Goal: Information Seeking & Learning: Check status

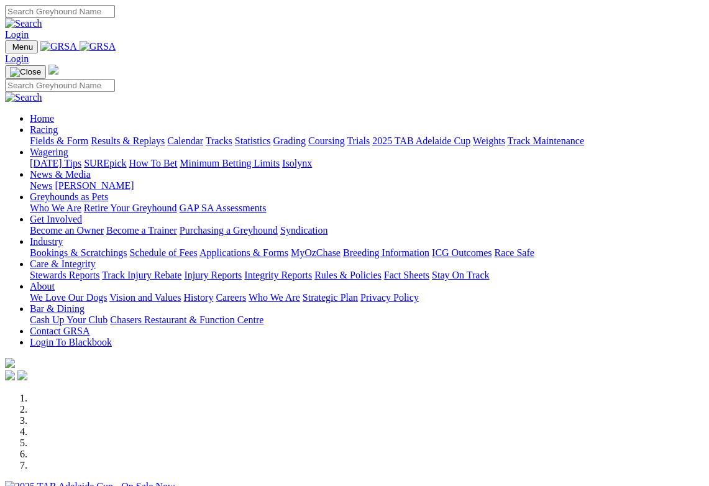
scroll to position [136, 0]
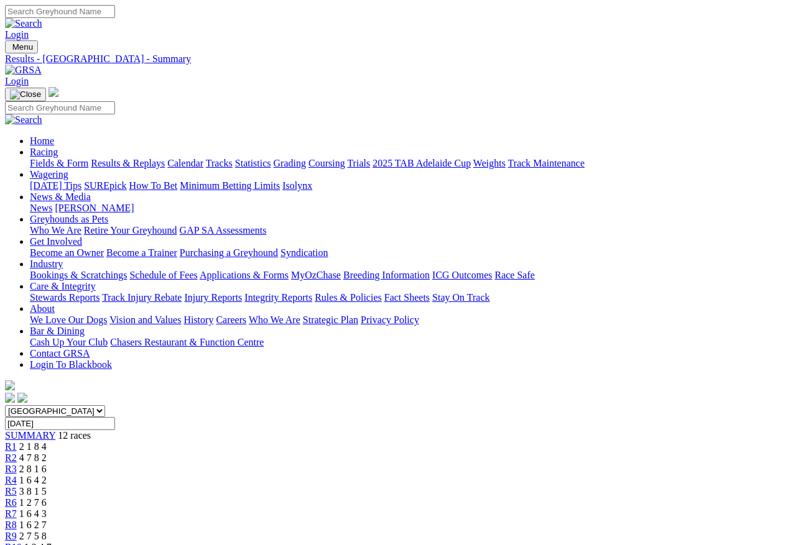
scroll to position [6, 0]
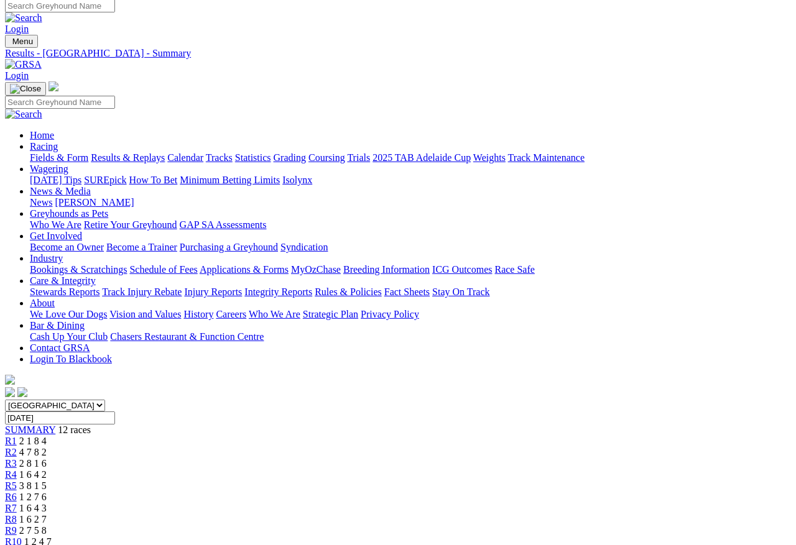
click at [17, 436] on link "R1" at bounding box center [11, 441] width 12 height 11
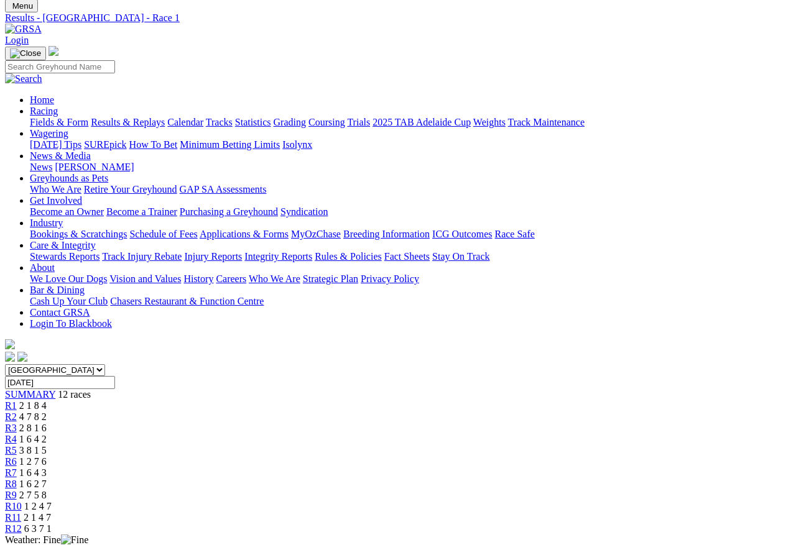
scroll to position [58, 0]
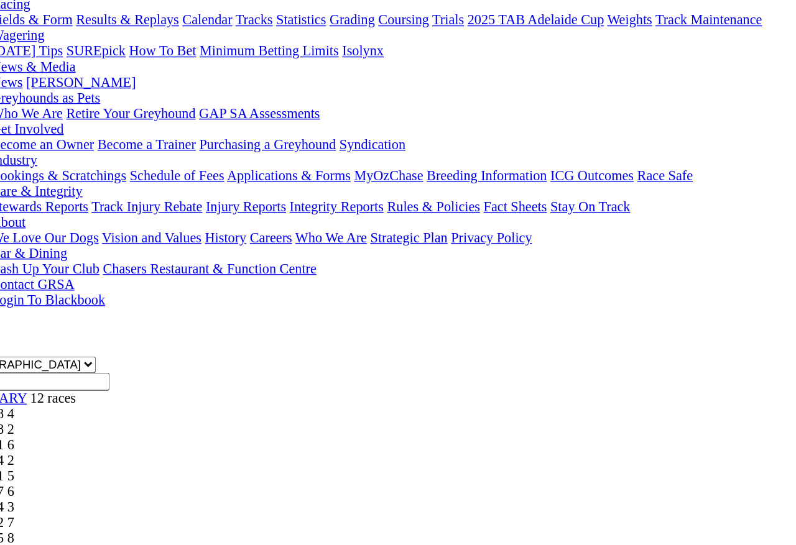
click at [17, 394] on span "R2" at bounding box center [11, 399] width 12 height 11
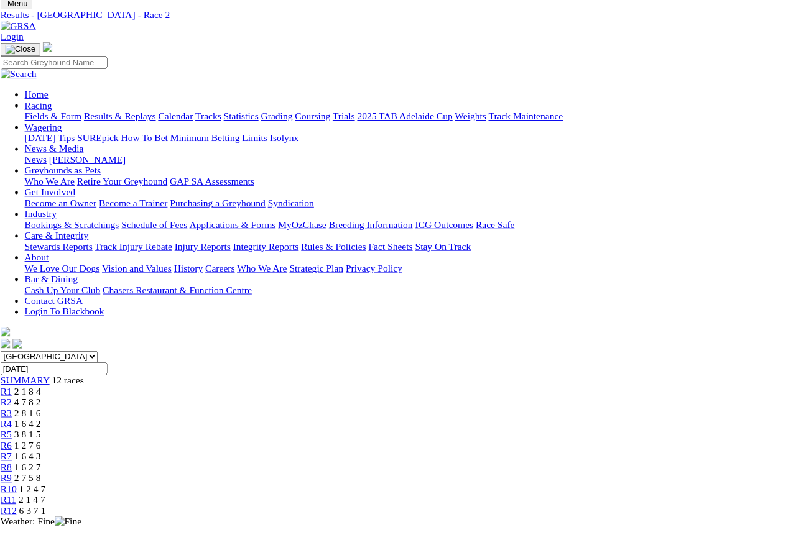
scroll to position [54, 21]
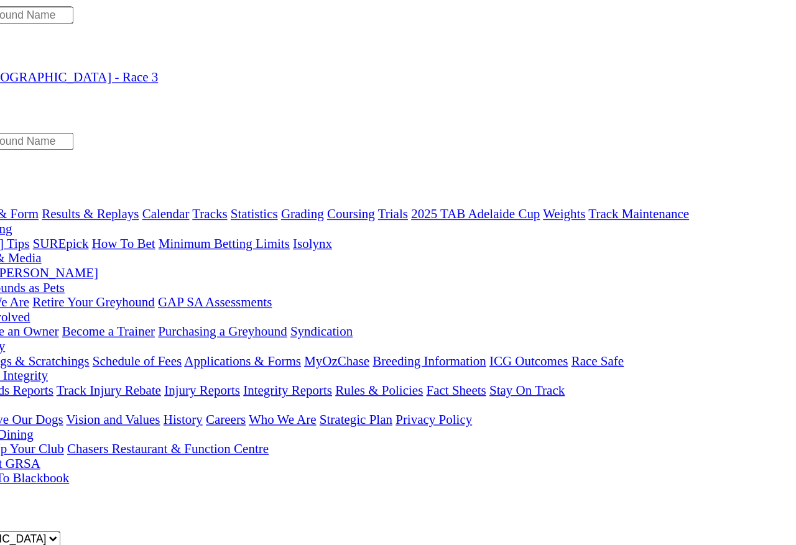
click at [17, 475] on span "R4" at bounding box center [11, 480] width 12 height 11
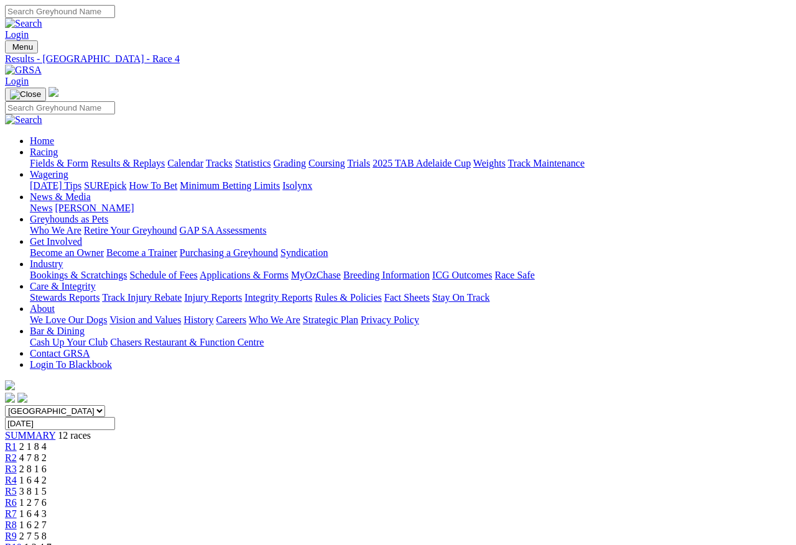
click at [17, 486] on span "R5" at bounding box center [11, 491] width 12 height 11
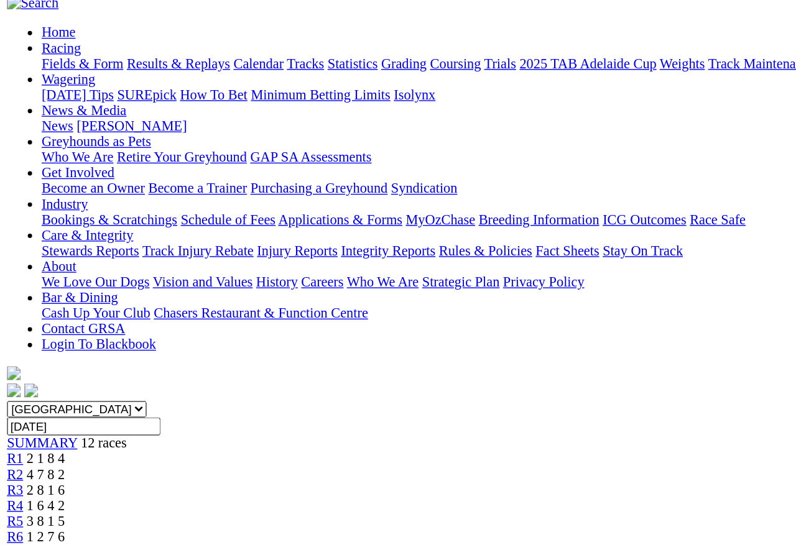
scroll to position [114, 0]
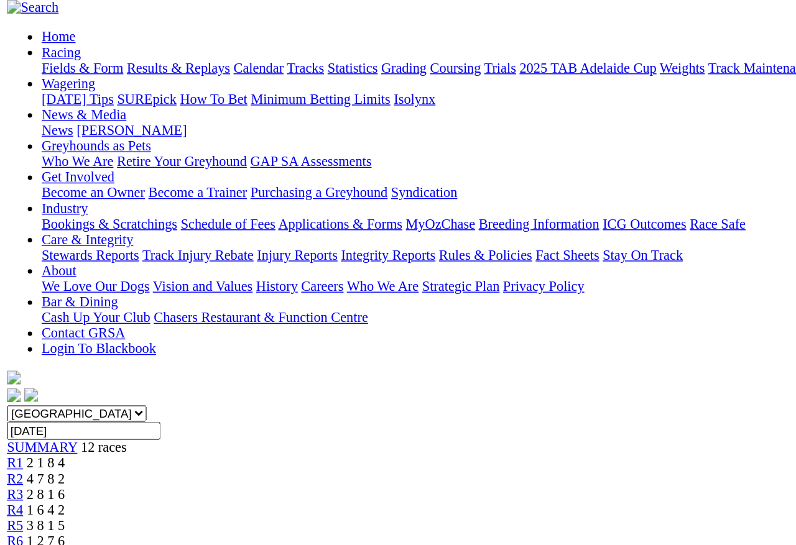
click at [17, 383] on span "R6" at bounding box center [11, 388] width 12 height 11
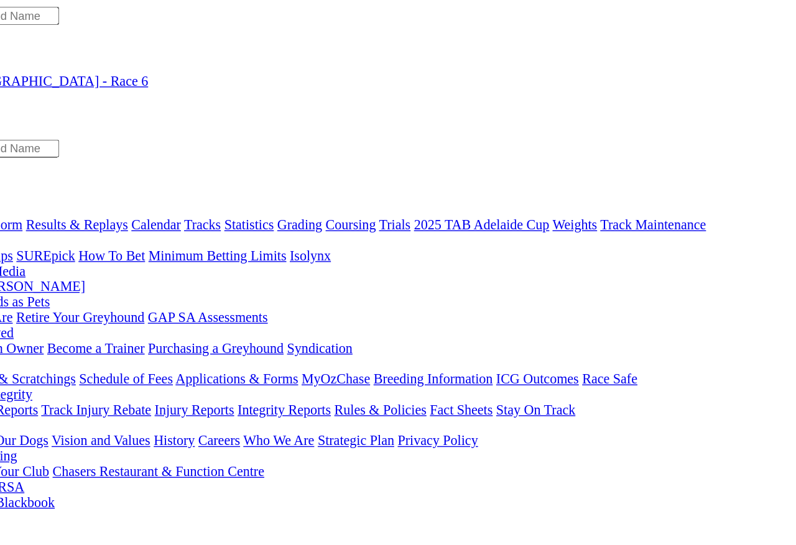
click at [17, 485] on link "R7" at bounding box center [11, 513] width 12 height 11
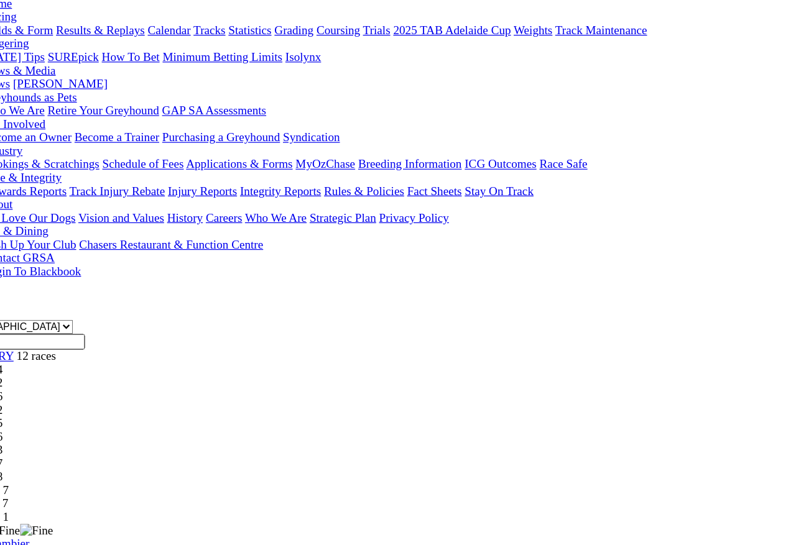
scroll to position [68, 0]
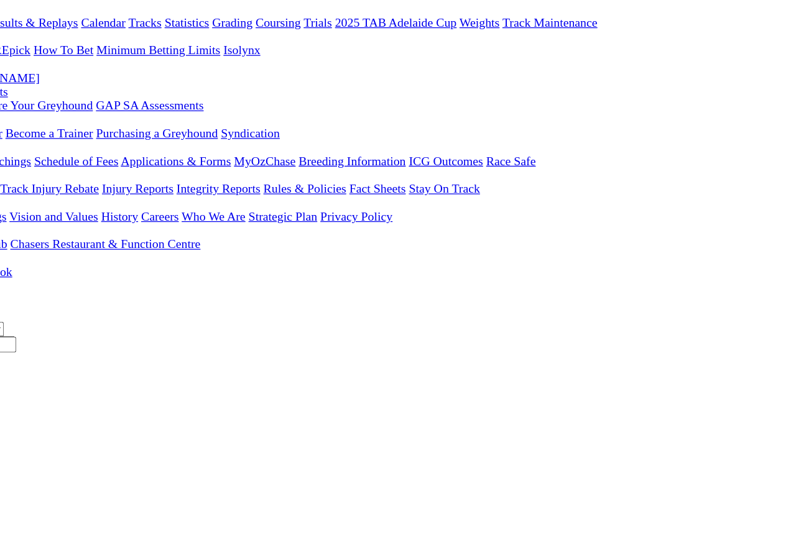
click at [17, 452] on span "R8" at bounding box center [11, 457] width 12 height 11
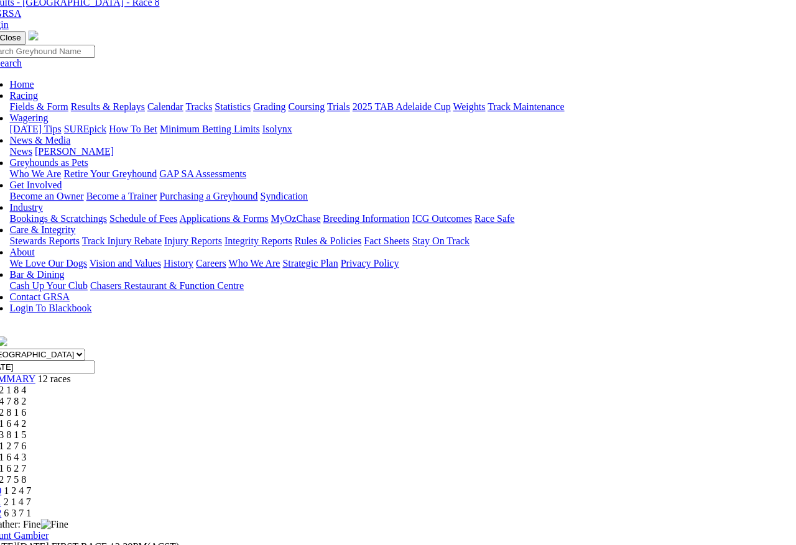
scroll to position [55, 20]
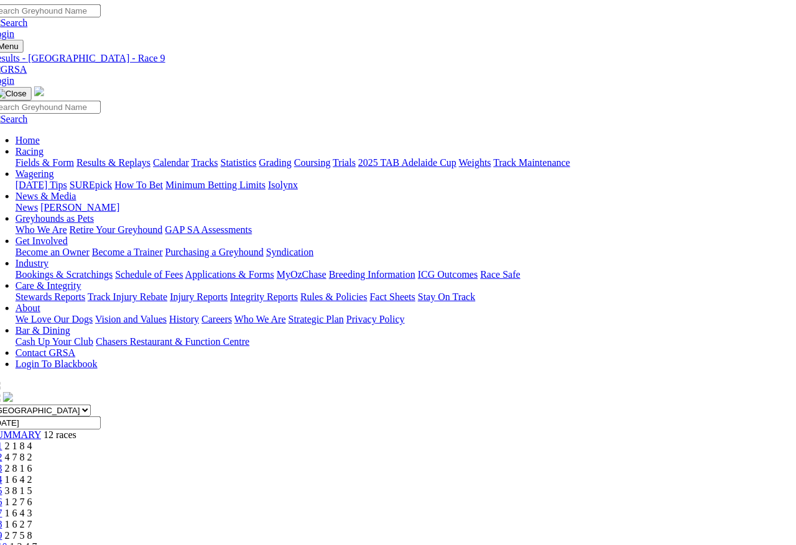
scroll to position [0, 15]
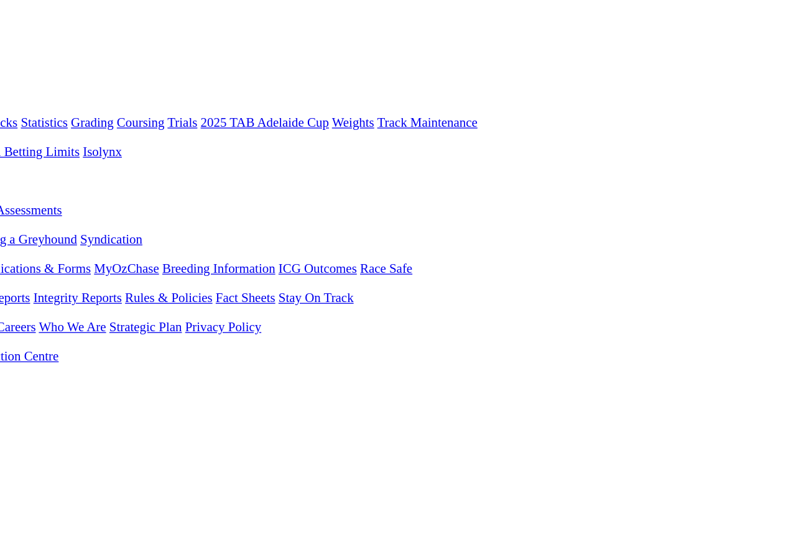
scroll to position [45, 39]
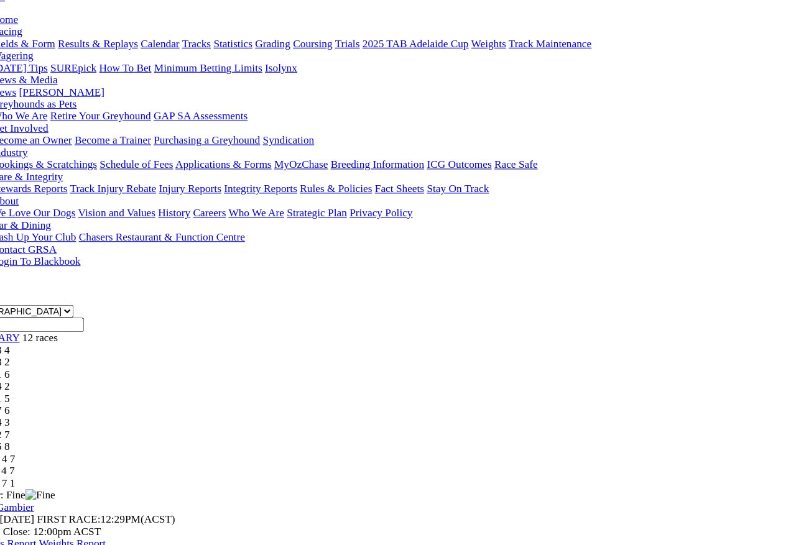
scroll to position [103, 0]
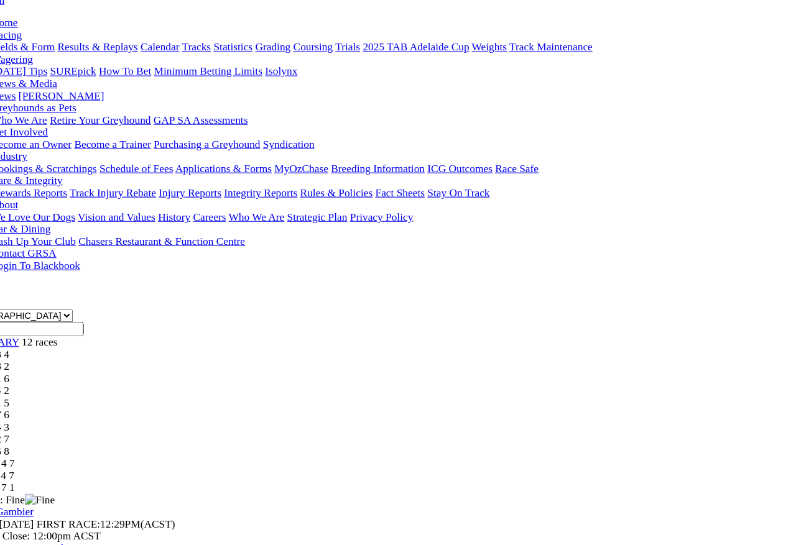
click at [22, 461] on link "R12" at bounding box center [13, 466] width 17 height 11
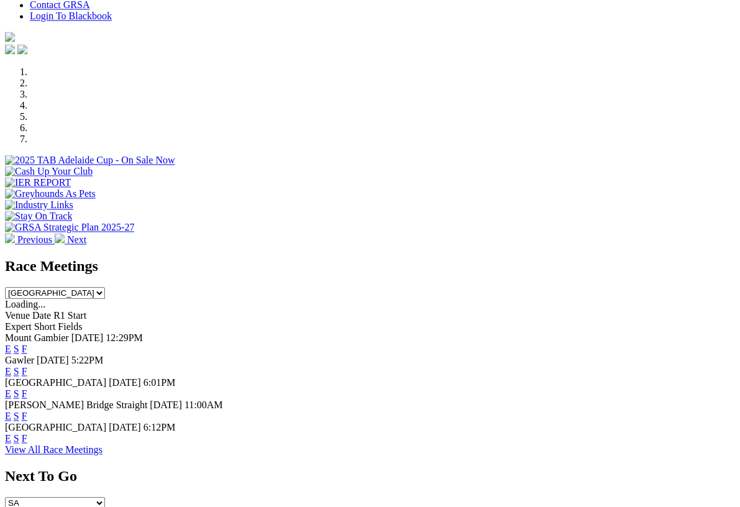
scroll to position [335, 0]
